Goal: Download file/media

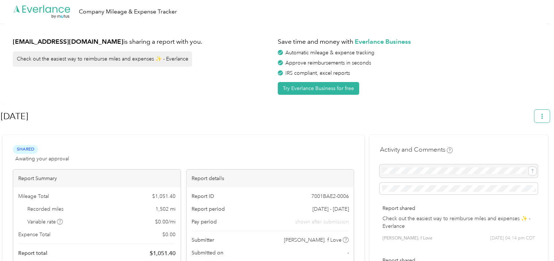
click at [542, 117] on icon "button" at bounding box center [541, 116] width 1 height 5
click at [522, 147] on span "Download" at bounding box center [525, 151] width 24 height 8
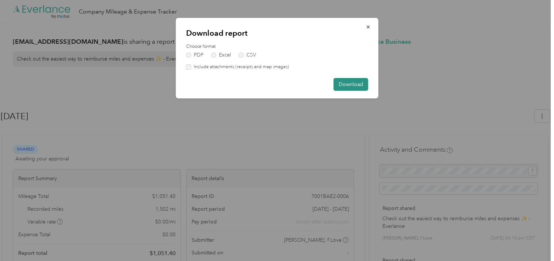
click at [349, 86] on button "Download" at bounding box center [350, 84] width 35 height 13
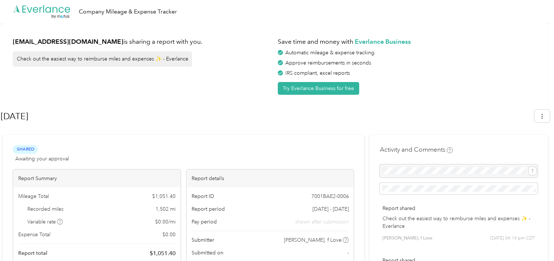
click at [491, 61] on div "Approve reimbursements in seconds" at bounding box center [408, 63] width 260 height 8
click at [543, 115] on icon "button" at bounding box center [541, 116] width 5 height 5
click at [526, 147] on span "Download" at bounding box center [525, 151] width 24 height 8
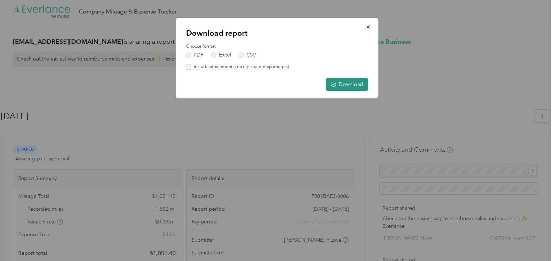
click at [351, 84] on button "Download" at bounding box center [347, 84] width 42 height 13
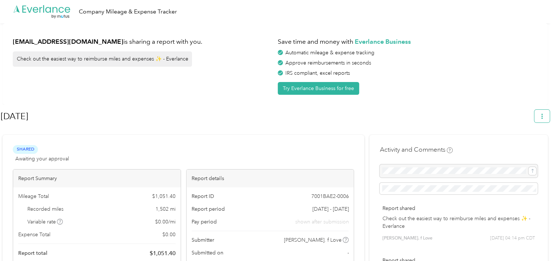
click at [545, 119] on button "button" at bounding box center [541, 116] width 15 height 13
click at [521, 147] on span "Download" at bounding box center [525, 151] width 24 height 8
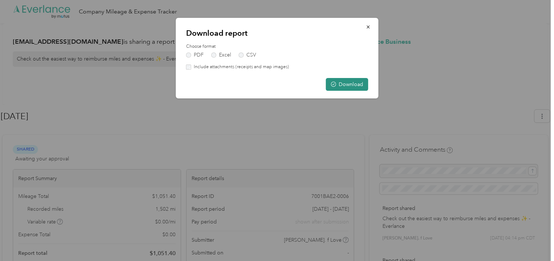
click at [344, 85] on button "Download" at bounding box center [347, 84] width 42 height 13
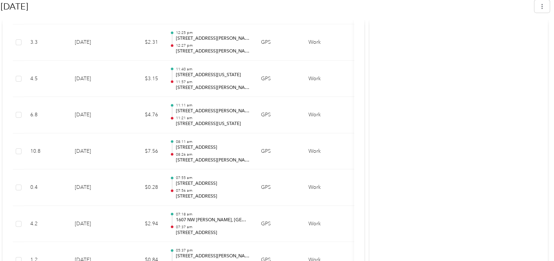
scroll to position [4960, 0]
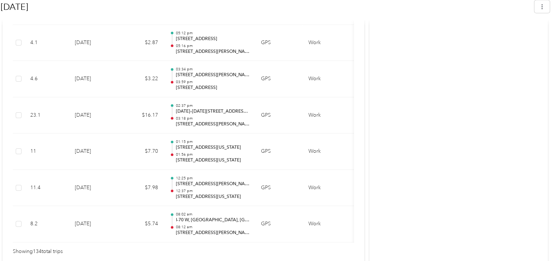
drag, startPoint x: 543, startPoint y: 93, endPoint x: 559, endPoint y: 87, distance: 17.0
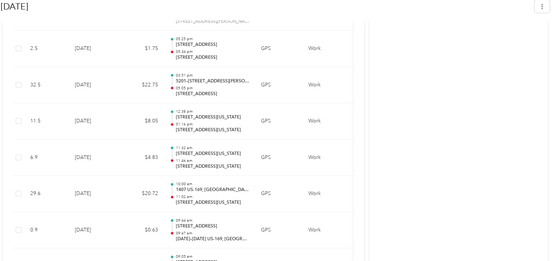
scroll to position [4275, 0]
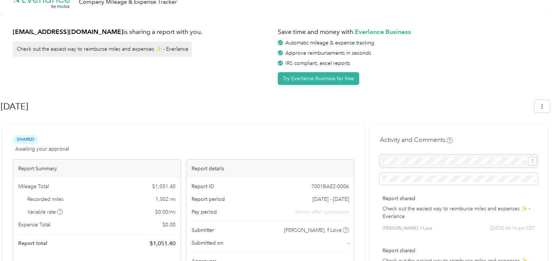
scroll to position [0, 0]
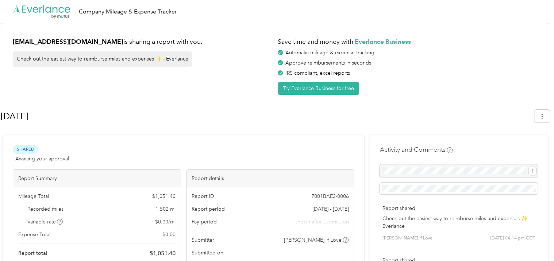
click at [226, 84] on div "[EMAIL_ADDRESS][DOMAIN_NAME] is sharing a report with you. Check out the easies…" at bounding box center [143, 64] width 260 height 61
click at [493, 106] on div "[DATE]" at bounding box center [275, 117] width 549 height 25
